Goal: Browse casually

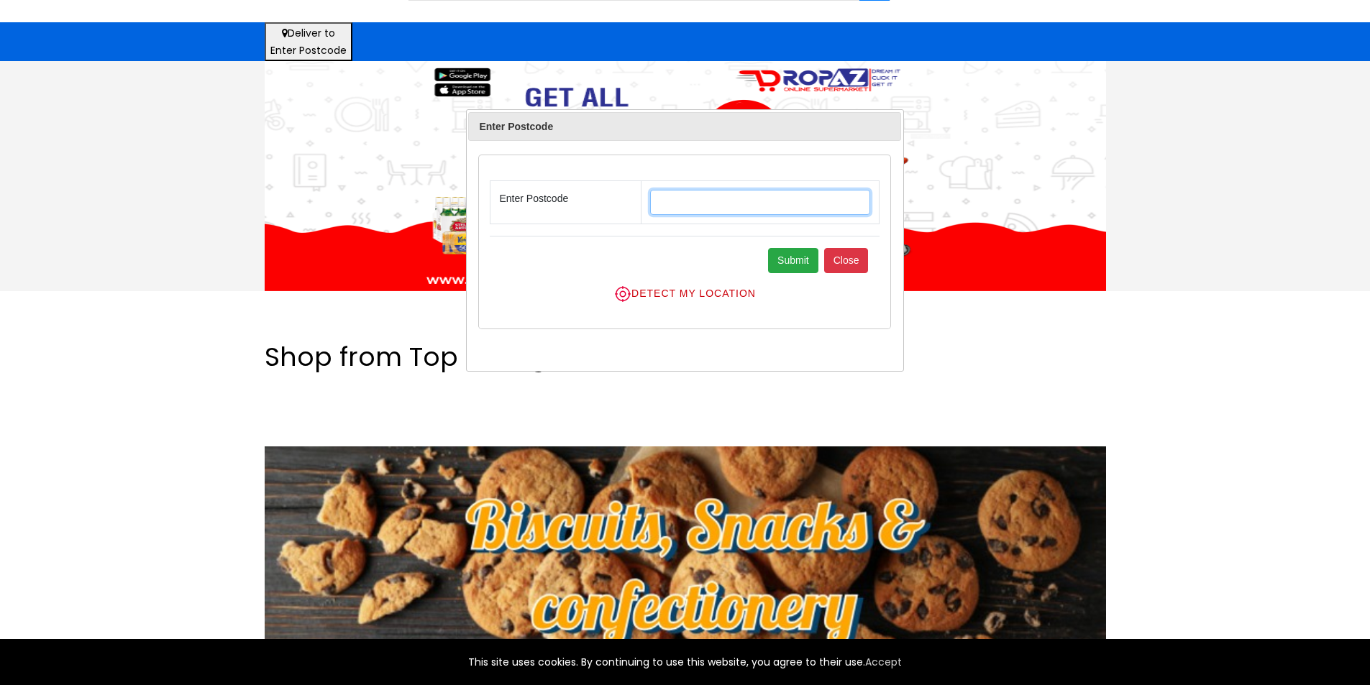
scroll to position [144, 0]
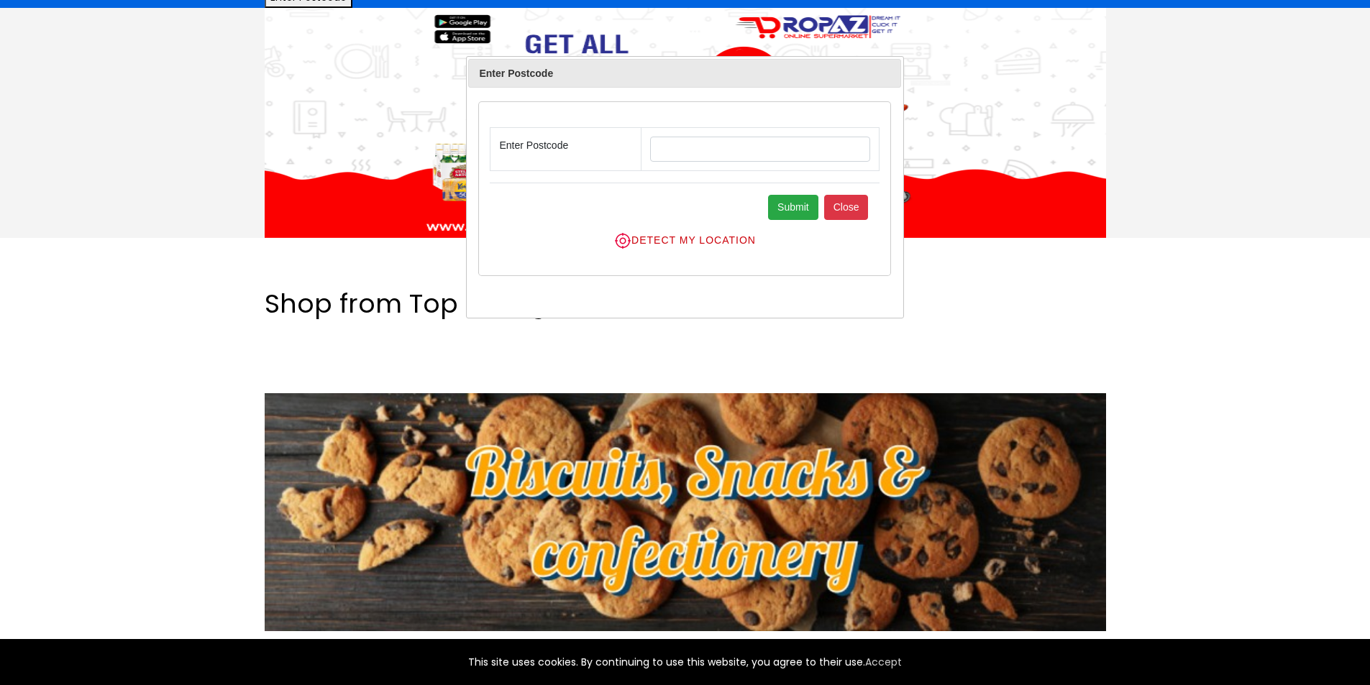
click at [995, 306] on div "Shop from Top Categories" at bounding box center [685, 306] width 841 height 37
click at [841, 206] on button "Close" at bounding box center [846, 207] width 45 height 25
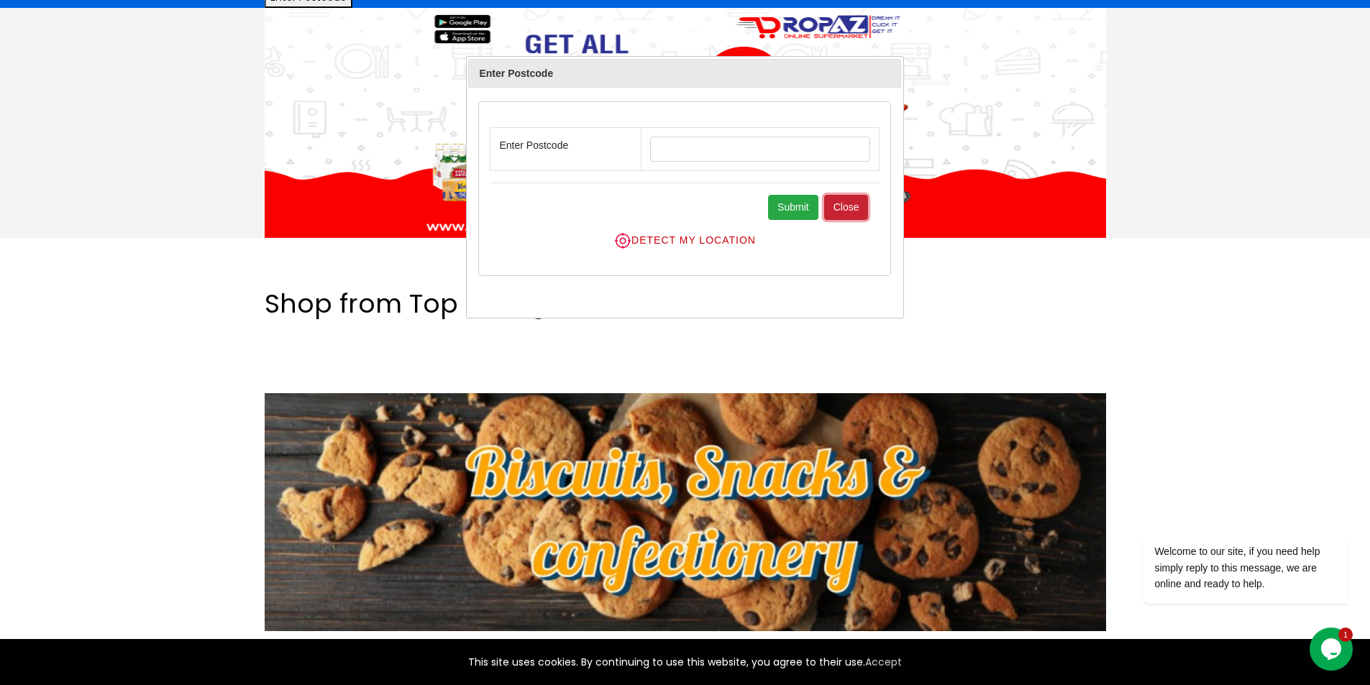
scroll to position [0, 0]
click at [847, 209] on button "Close" at bounding box center [846, 207] width 45 height 25
click at [960, 357] on div at bounding box center [685, 368] width 841 height 50
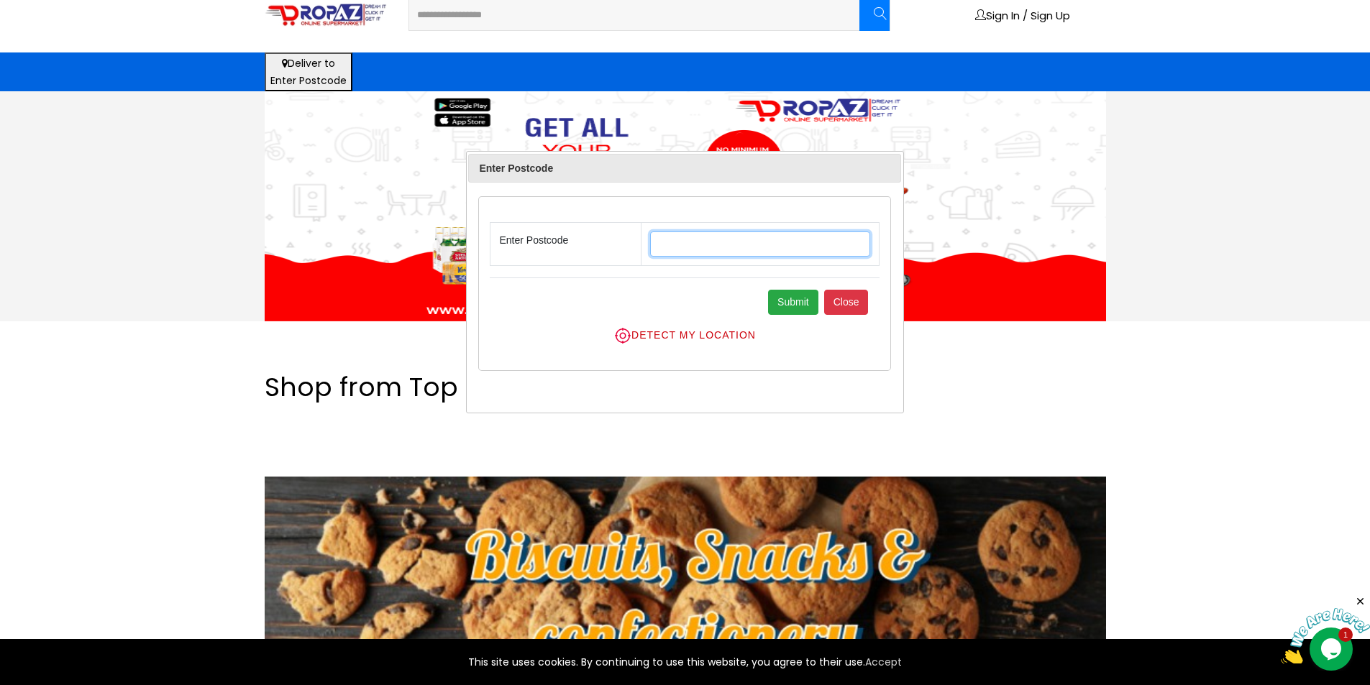
scroll to position [288, 0]
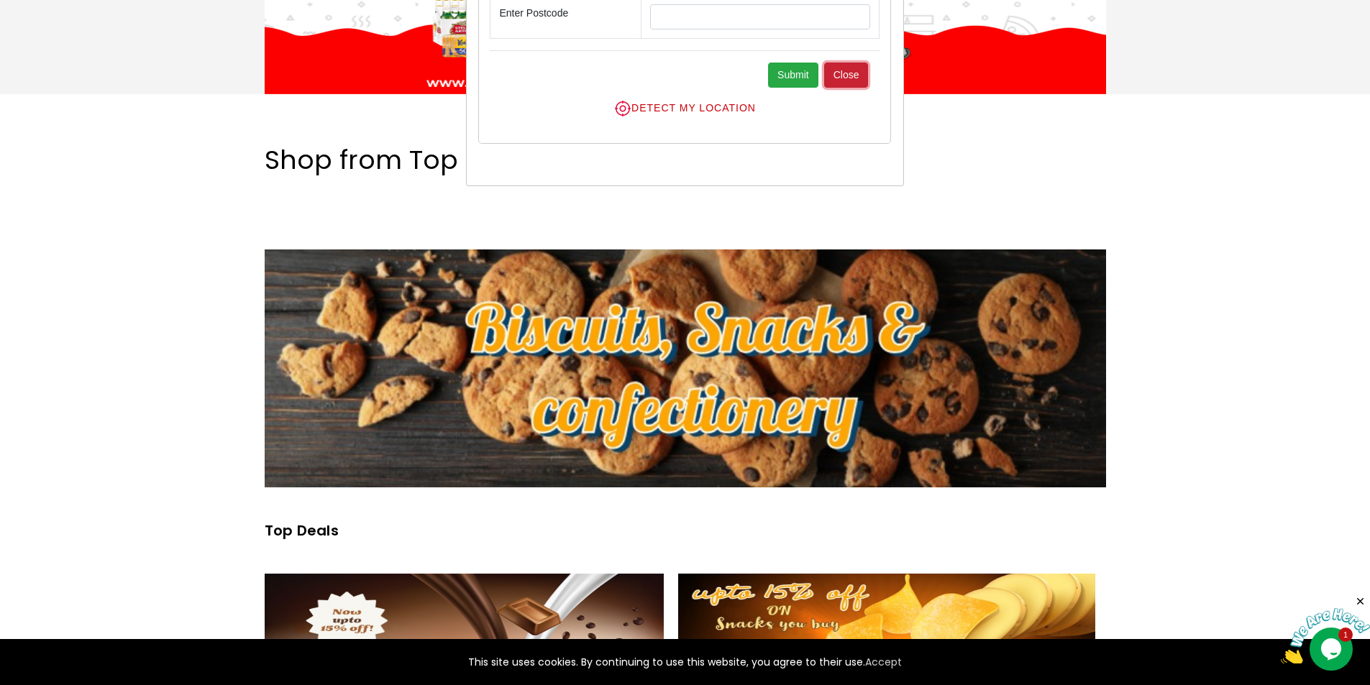
click at [844, 73] on button "Close" at bounding box center [846, 75] width 45 height 25
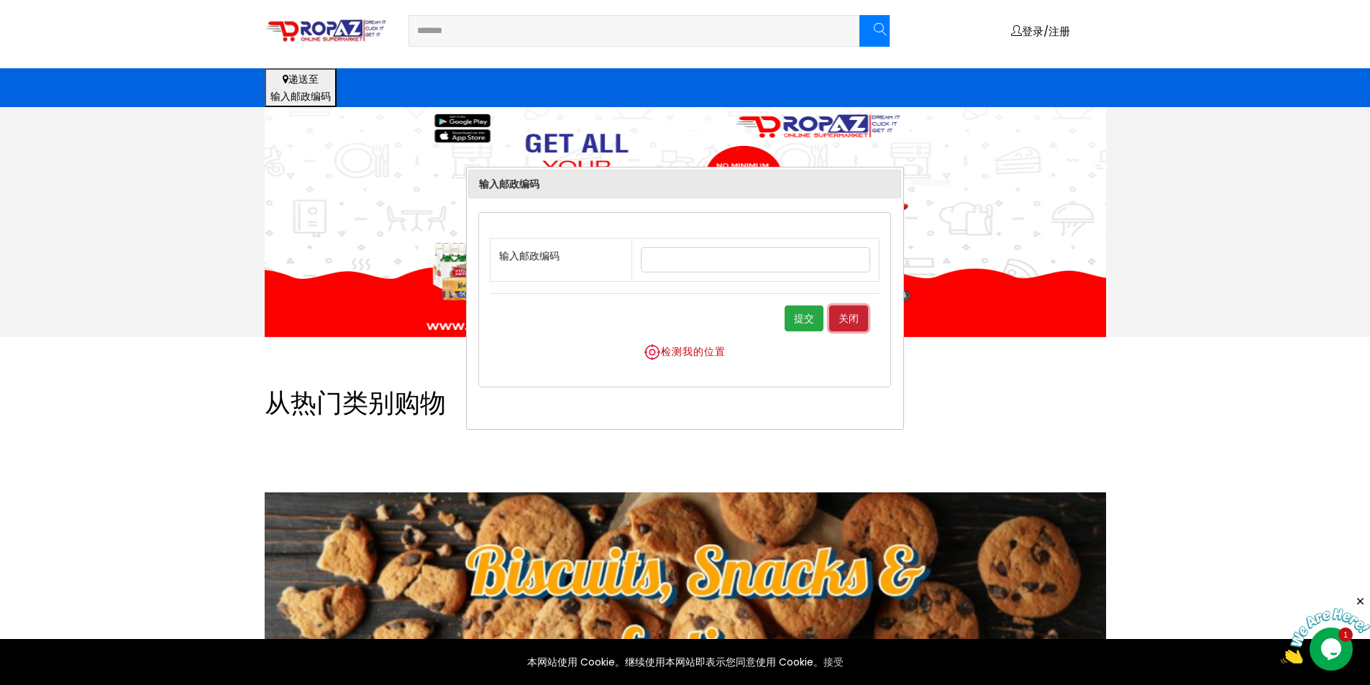
scroll to position [0, 0]
